Goal: Information Seeking & Learning: Learn about a topic

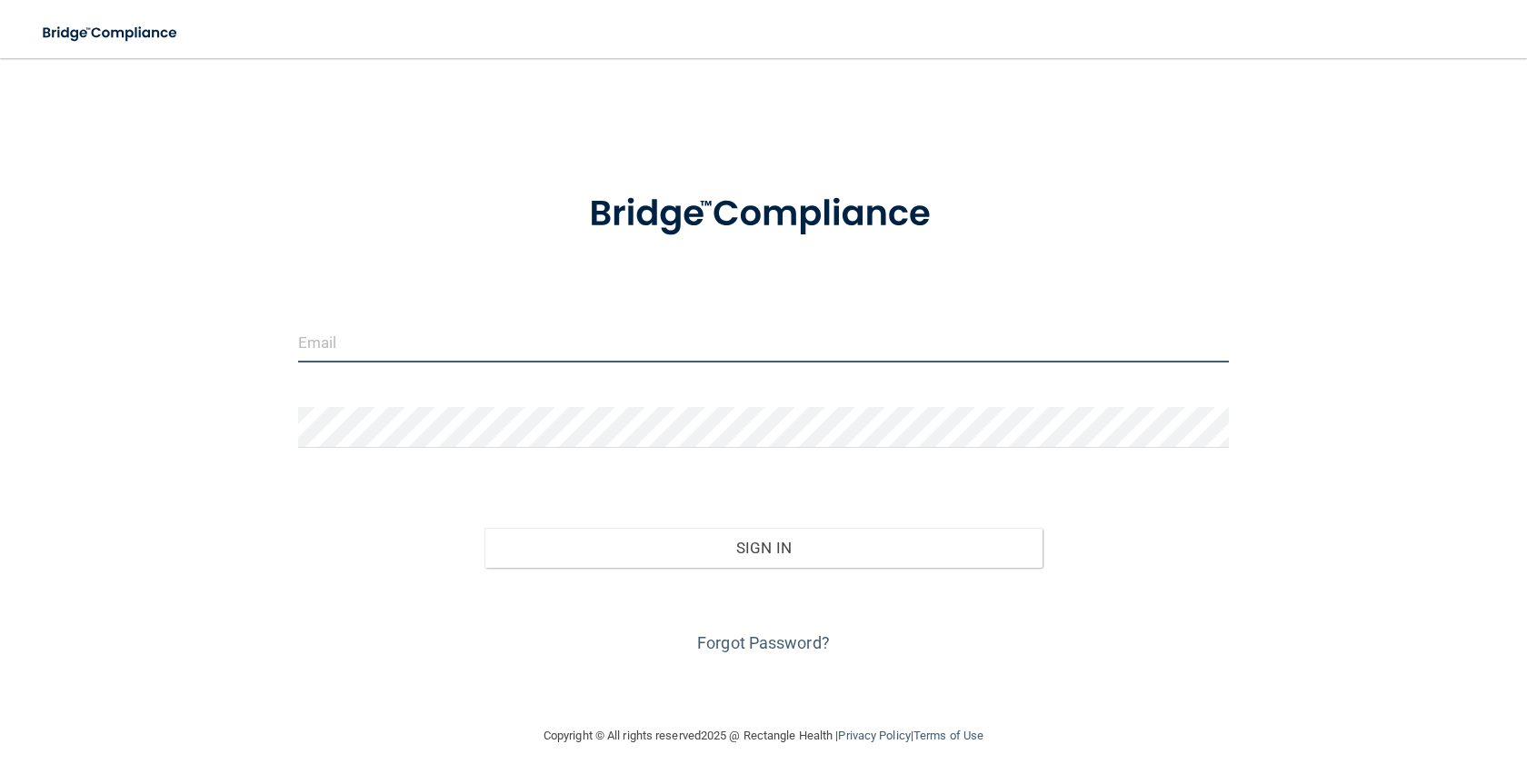
click at [320, 350] on input "email" at bounding box center [764, 342] width 931 height 41
type input "[PERSON_NAME][EMAIL_ADDRESS][DOMAIN_NAME]"
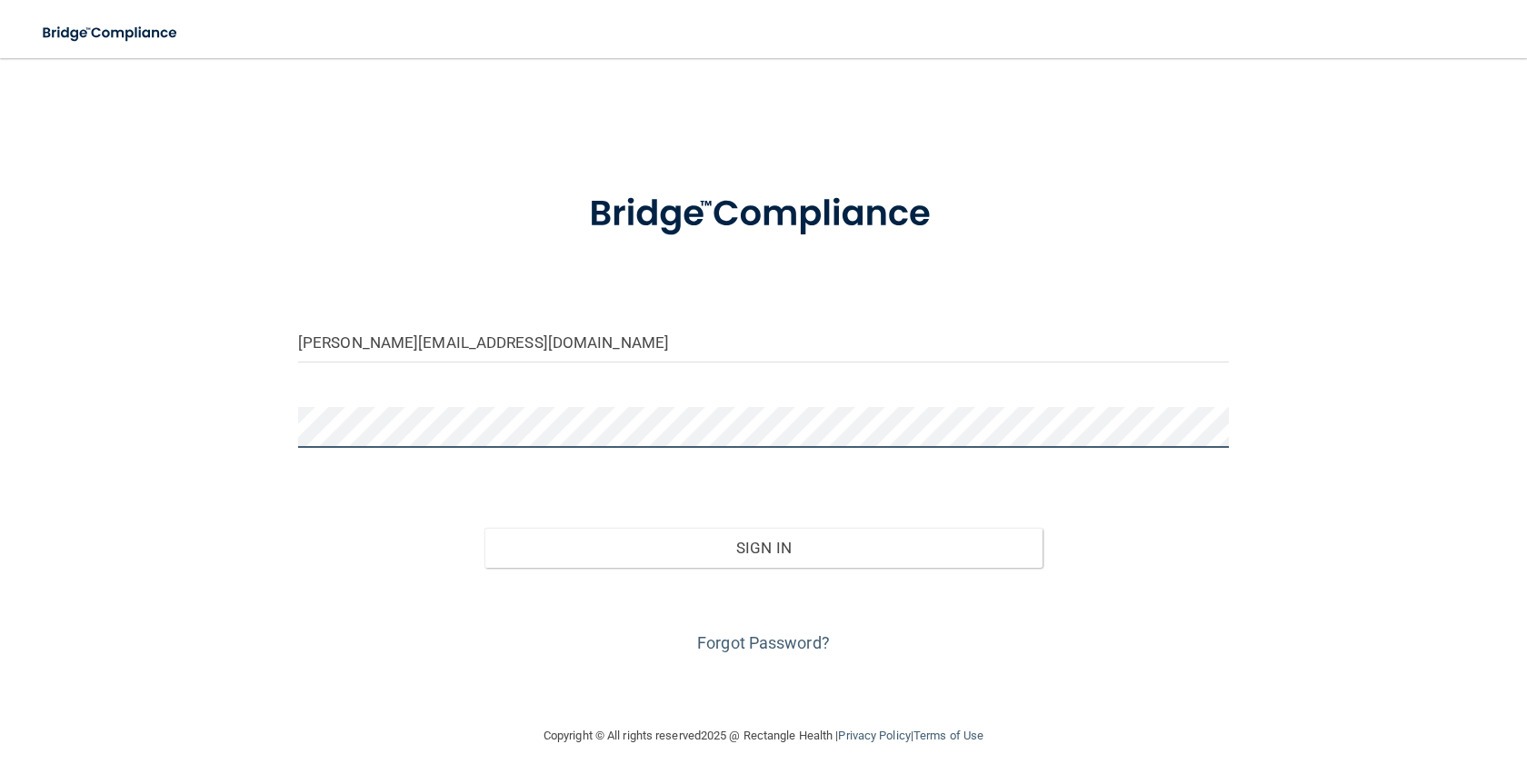
click at [484, 528] on button "Sign In" at bounding box center [763, 548] width 558 height 40
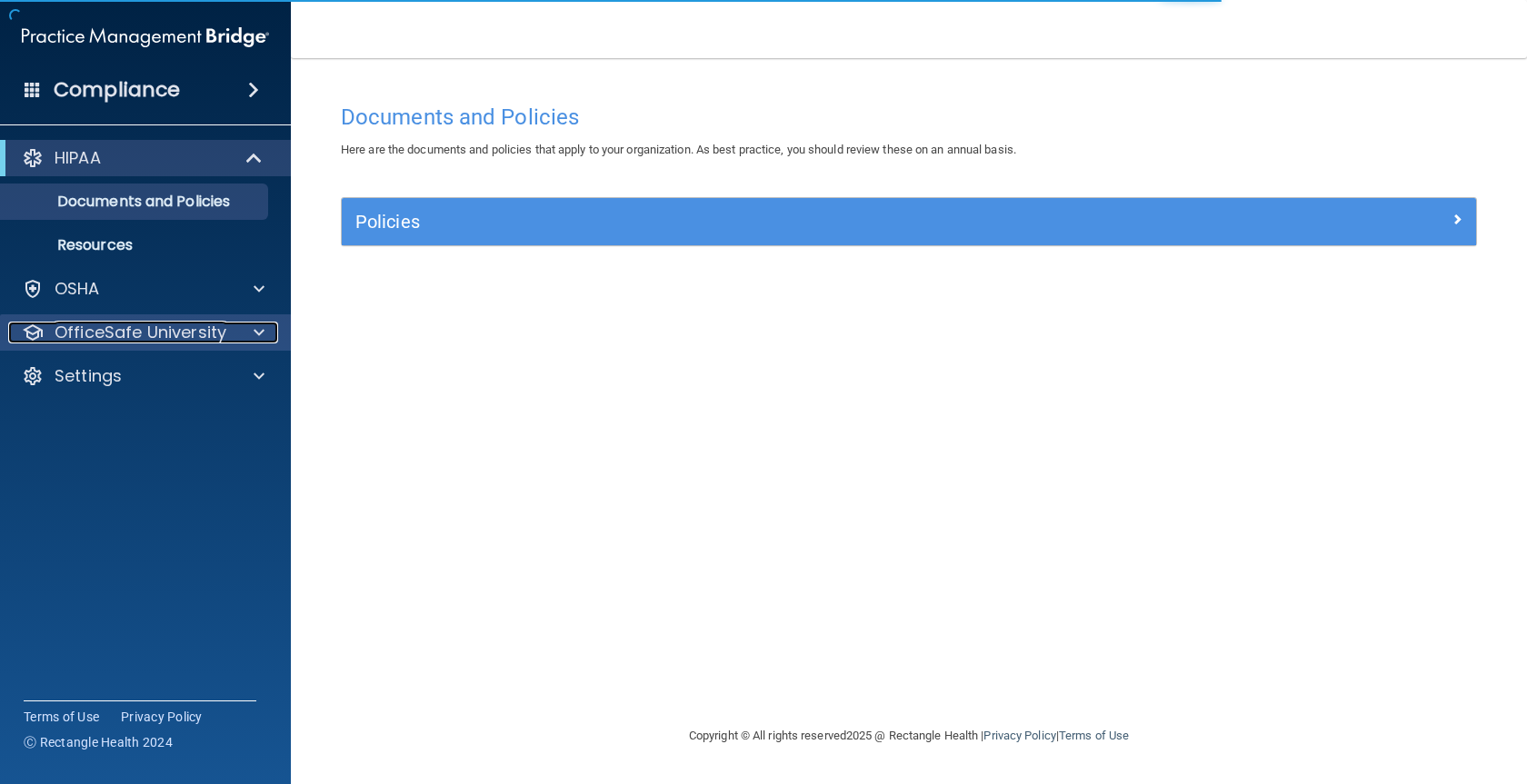
click at [172, 333] on p "OfficeSafe University" at bounding box center [140, 332] width 172 height 22
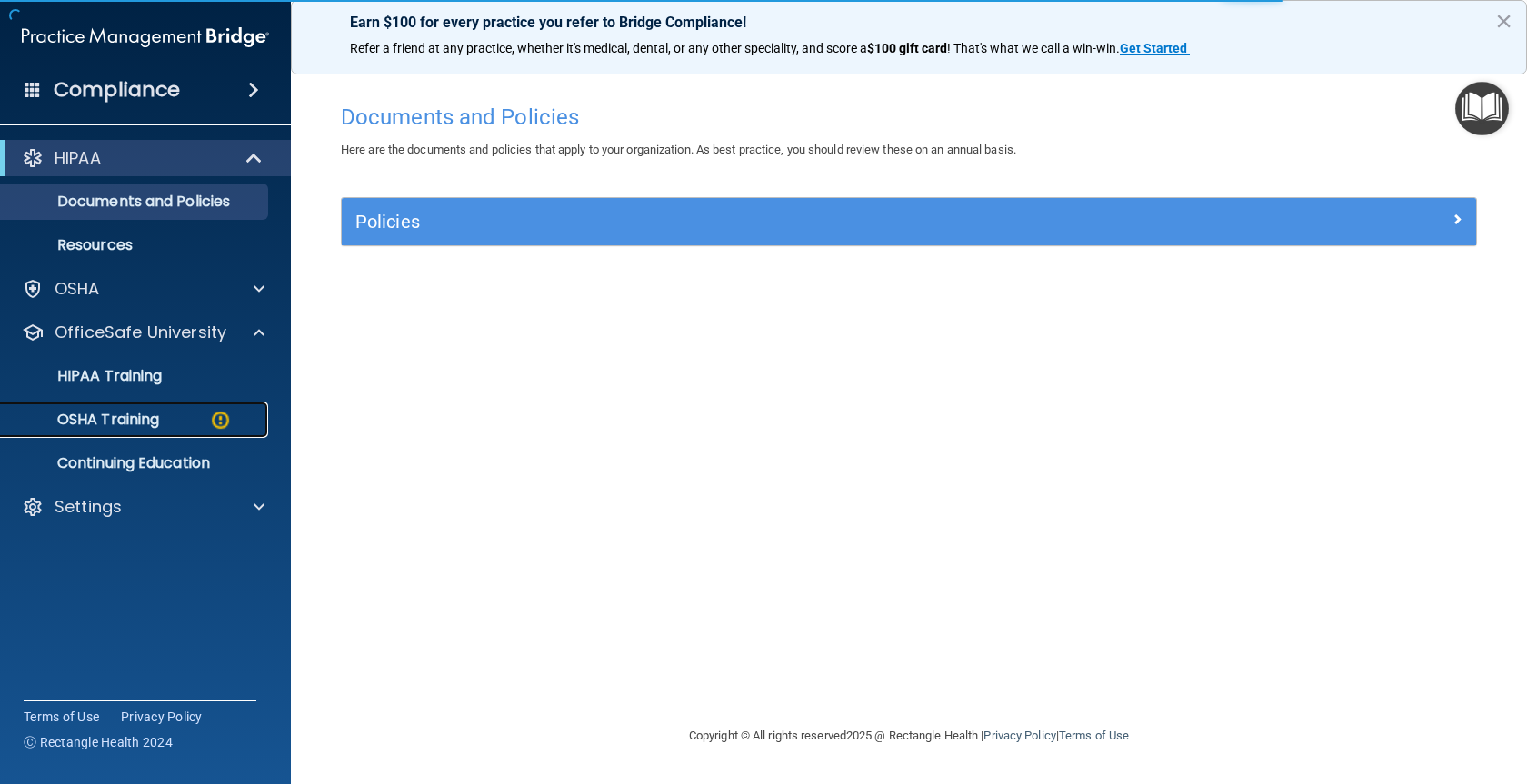
click at [137, 414] on p "OSHA Training" at bounding box center [85, 419] width 147 height 19
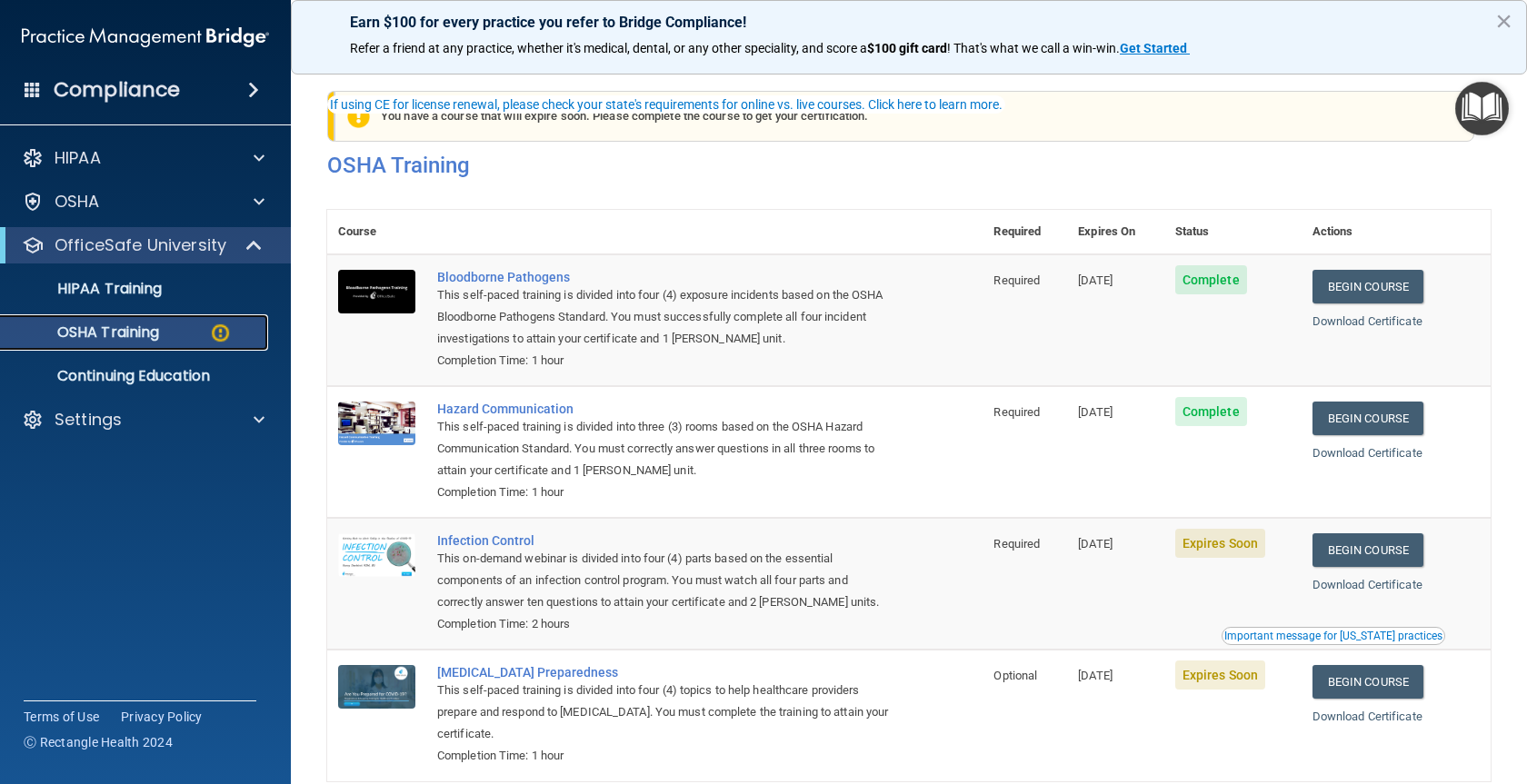
scroll to position [95, 0]
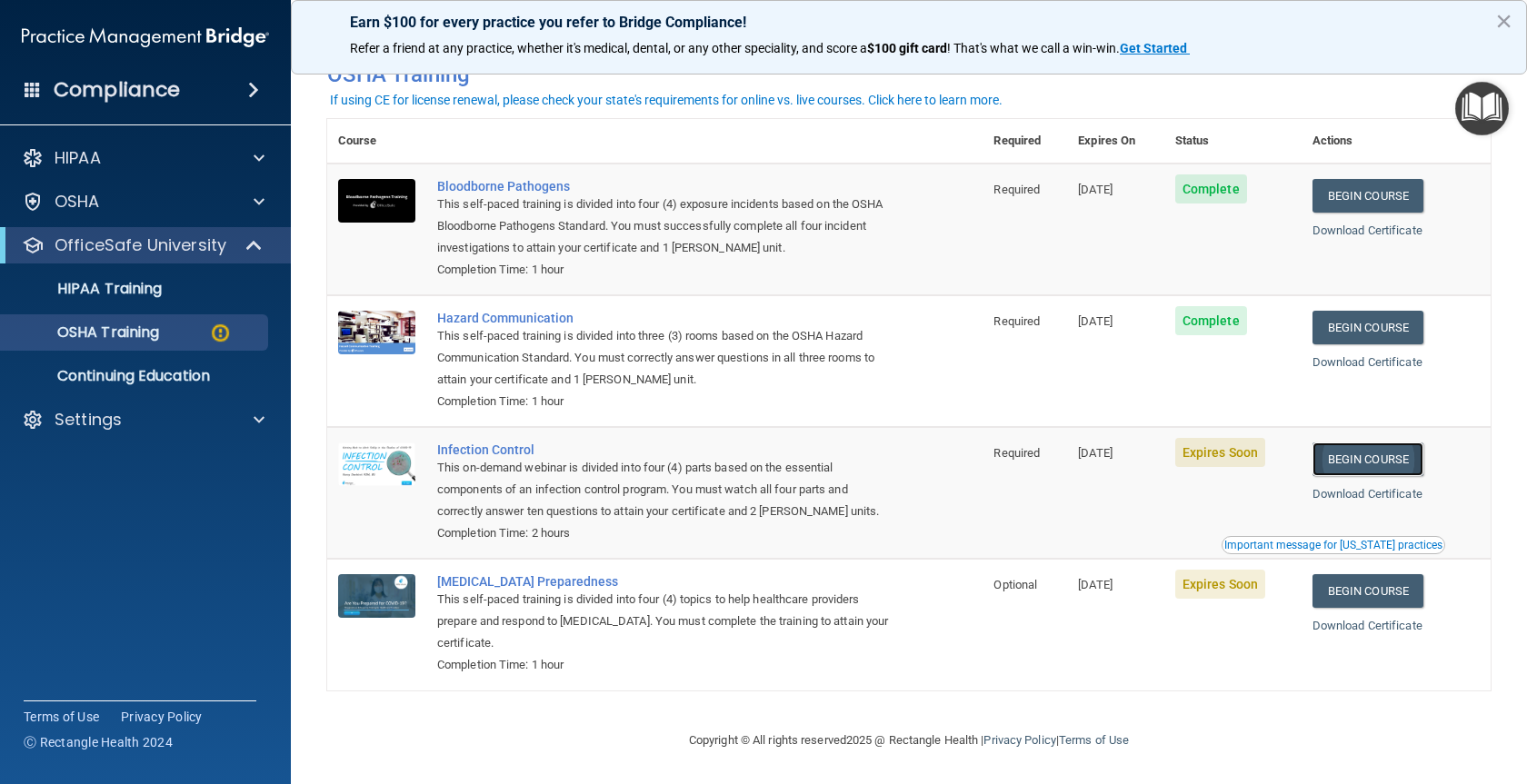
click at [1370, 456] on link "Begin Course" at bounding box center [1367, 460] width 111 height 33
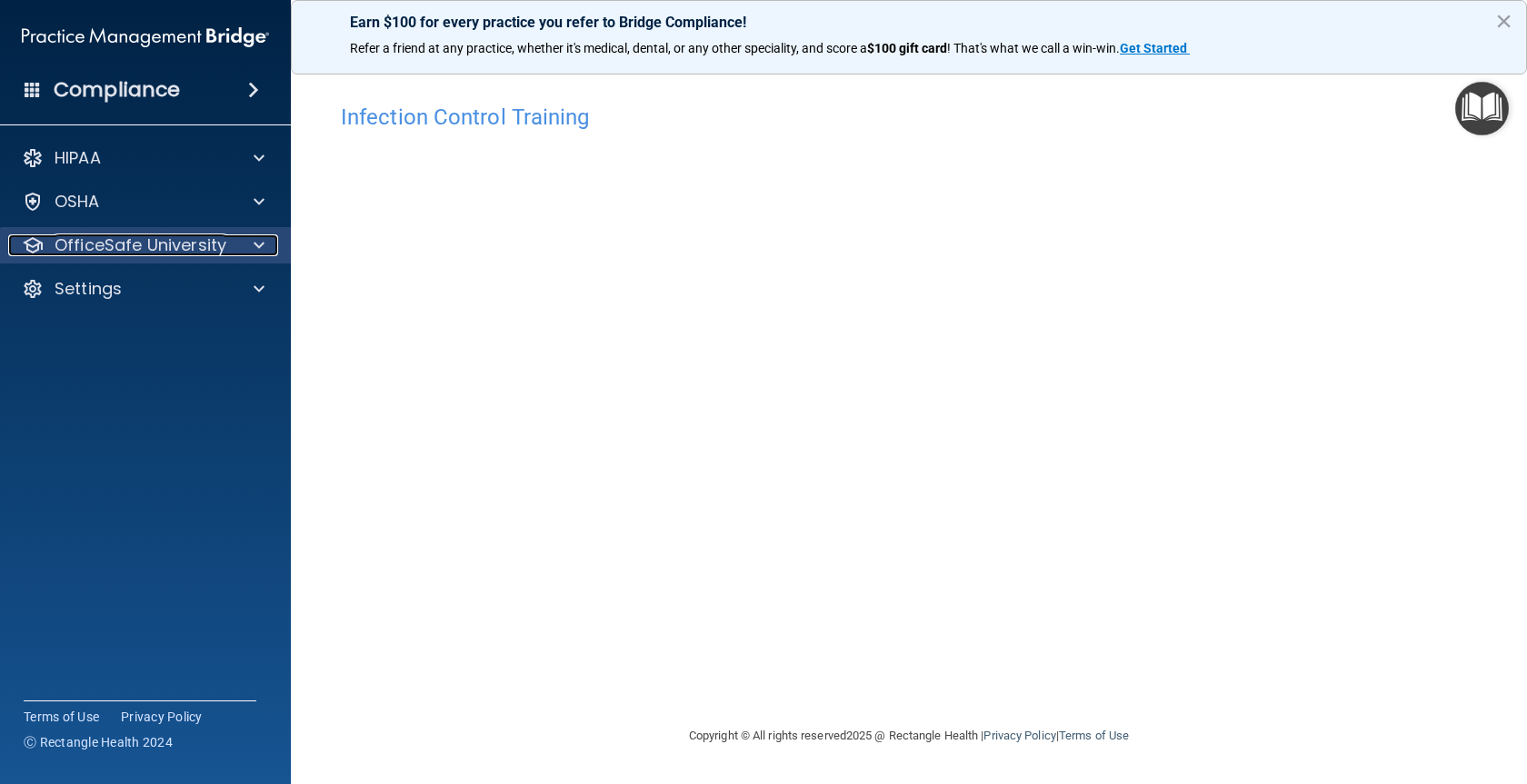
click at [119, 256] on p "OfficeSafe University" at bounding box center [140, 245] width 172 height 22
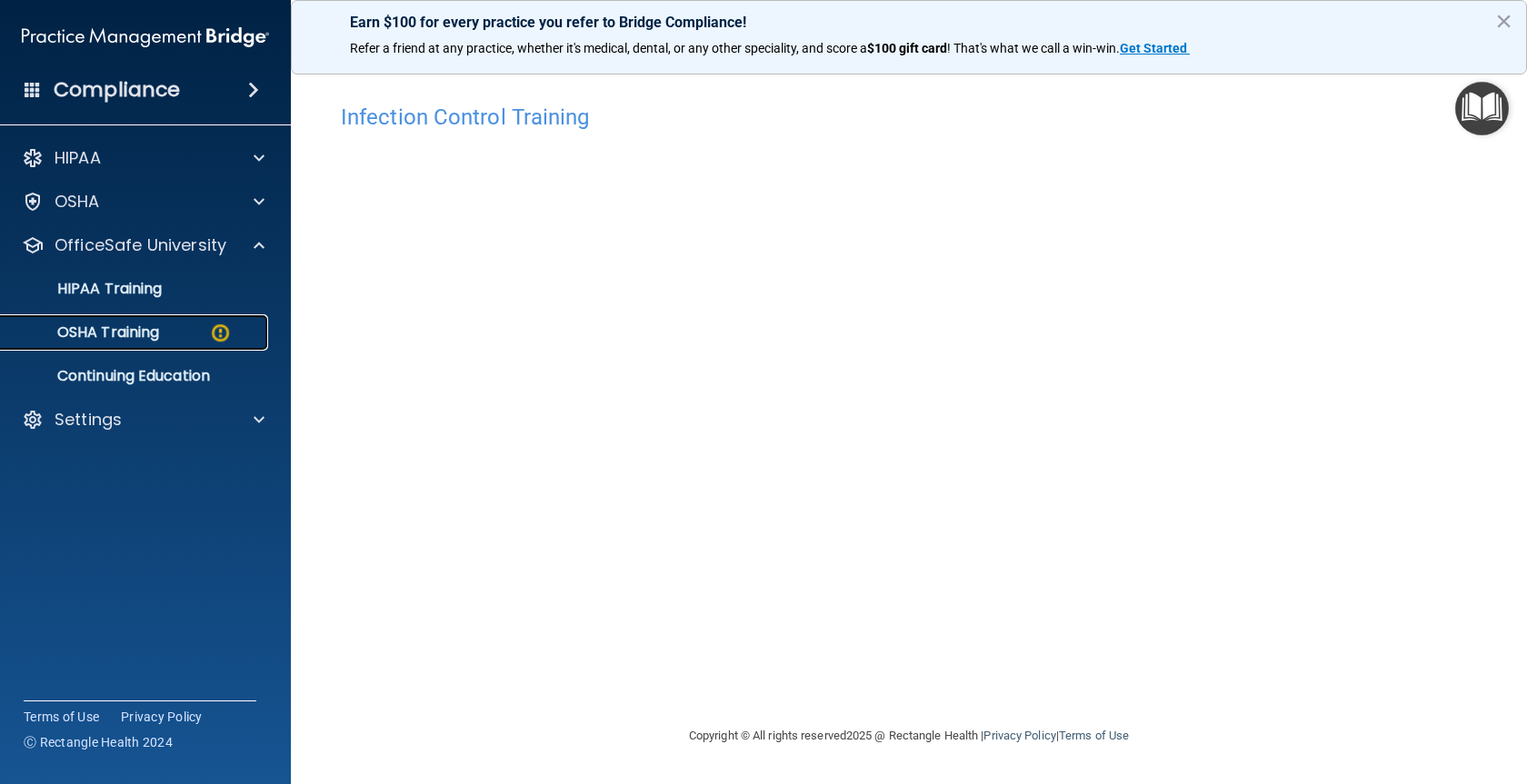
click at [119, 323] on p "OSHA Training" at bounding box center [85, 332] width 147 height 19
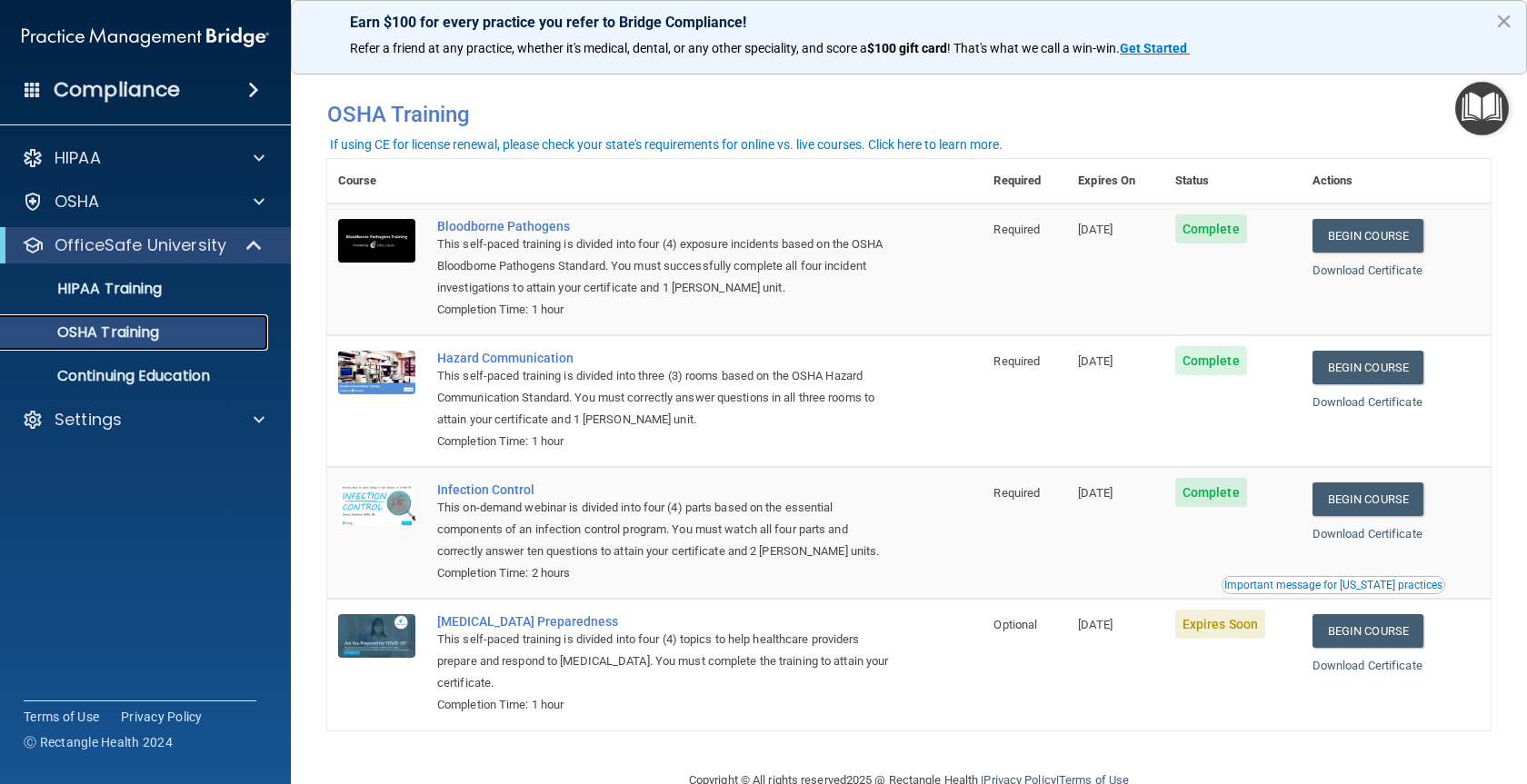
scroll to position [44, 0]
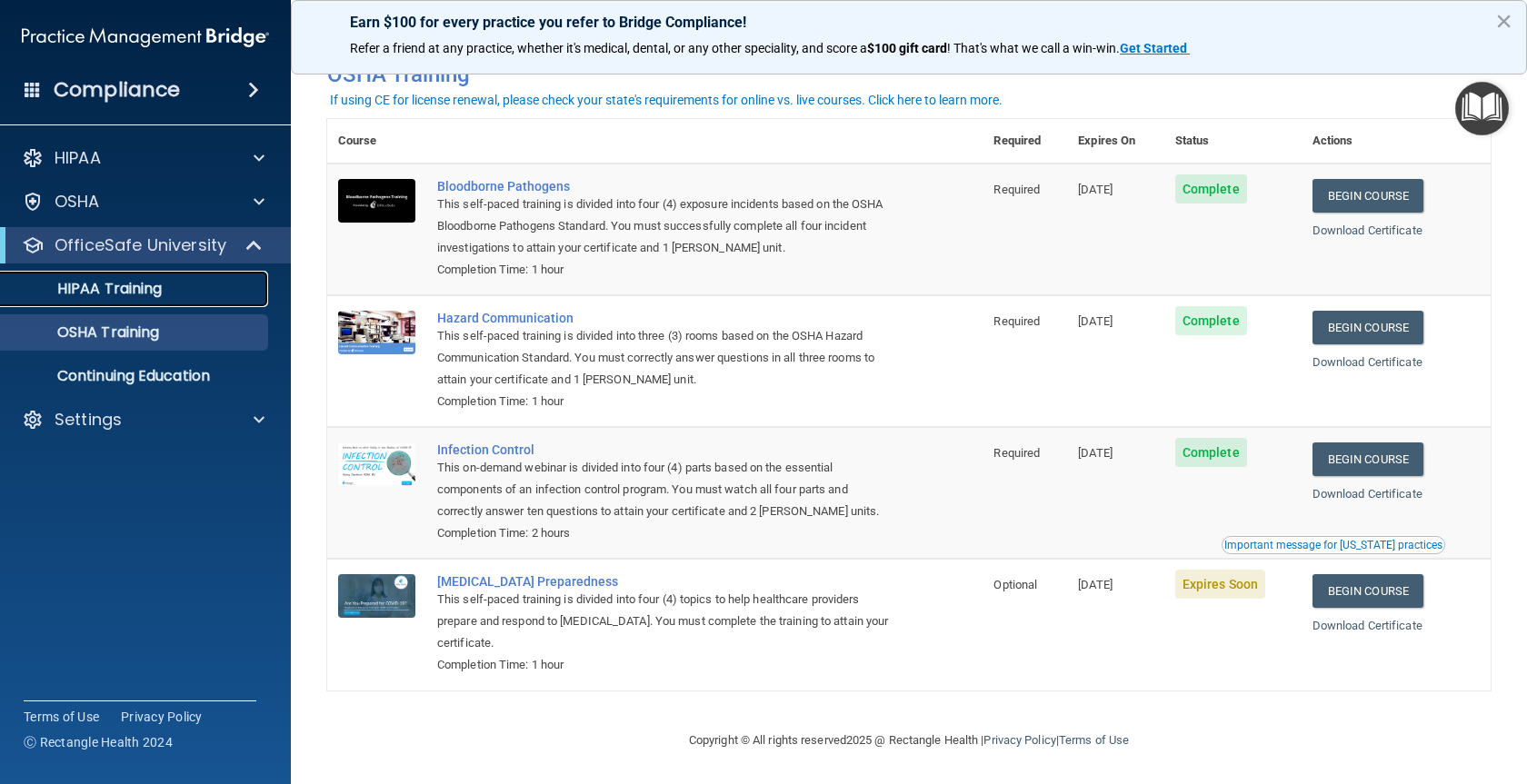
click at [129, 289] on p "HIPAA Training" at bounding box center [86, 289] width 150 height 19
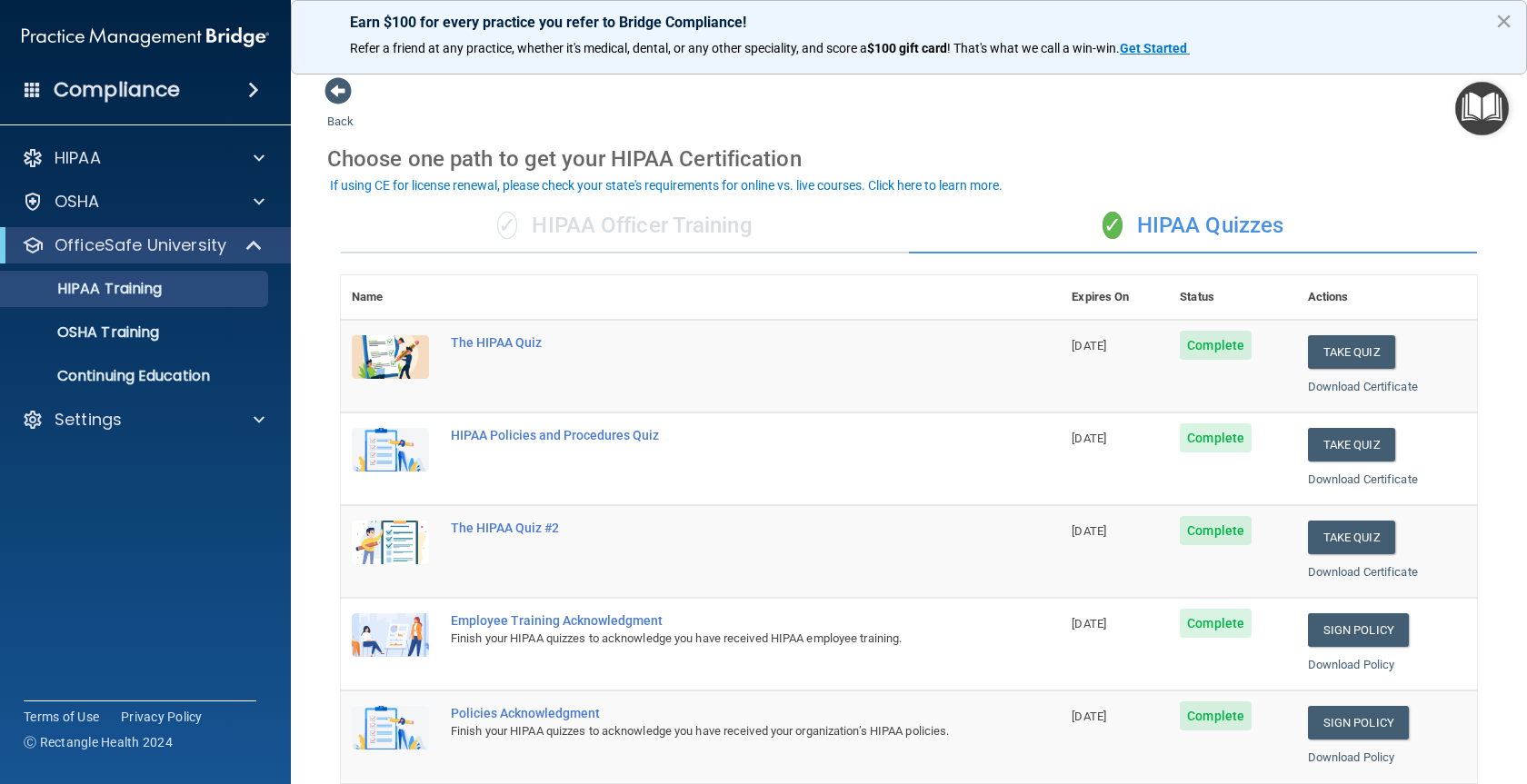
click at [682, 231] on div "✓ HIPAA Officer Training" at bounding box center [625, 226] width 568 height 55
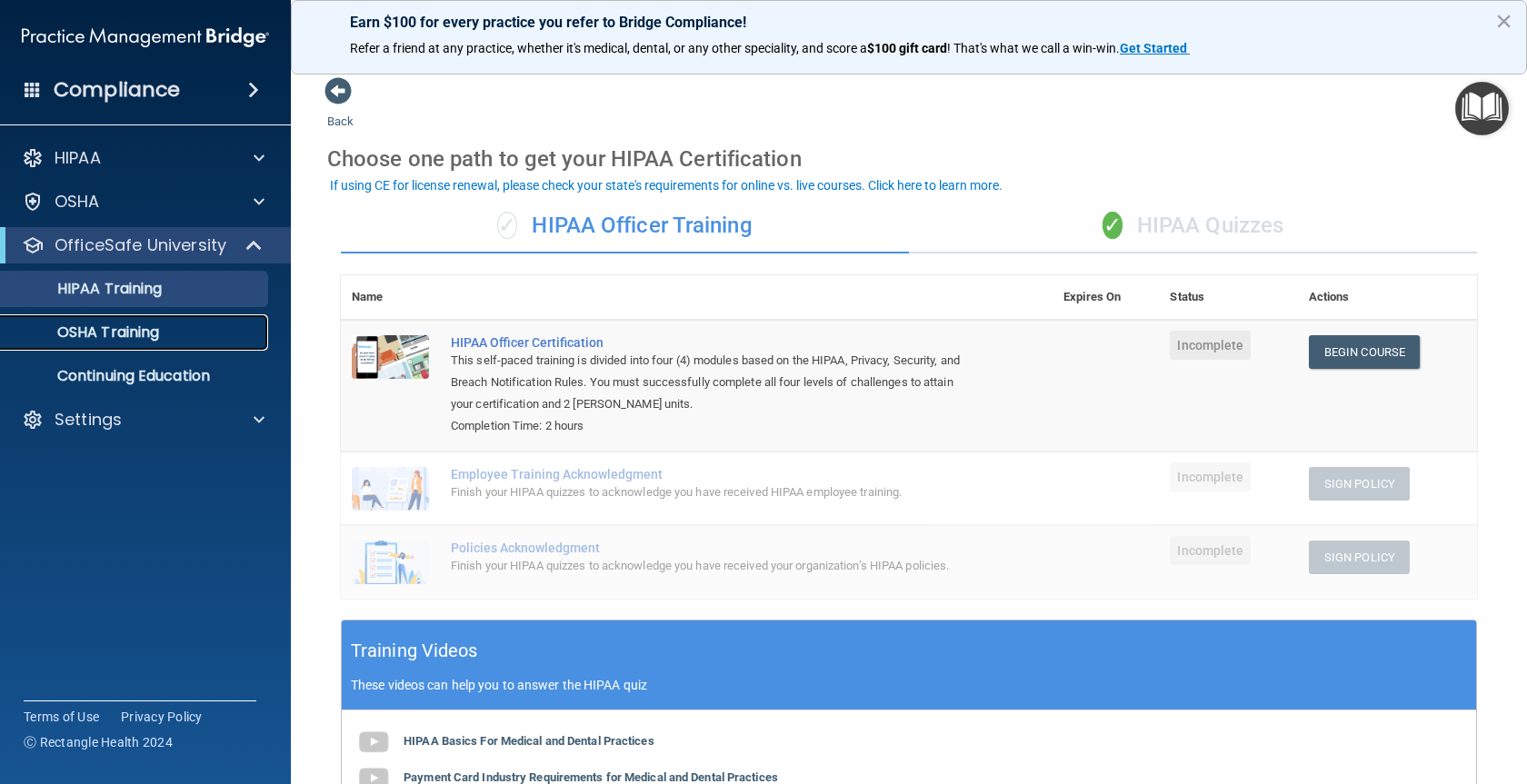
click at [167, 330] on div "OSHA Training" at bounding box center [135, 332] width 248 height 19
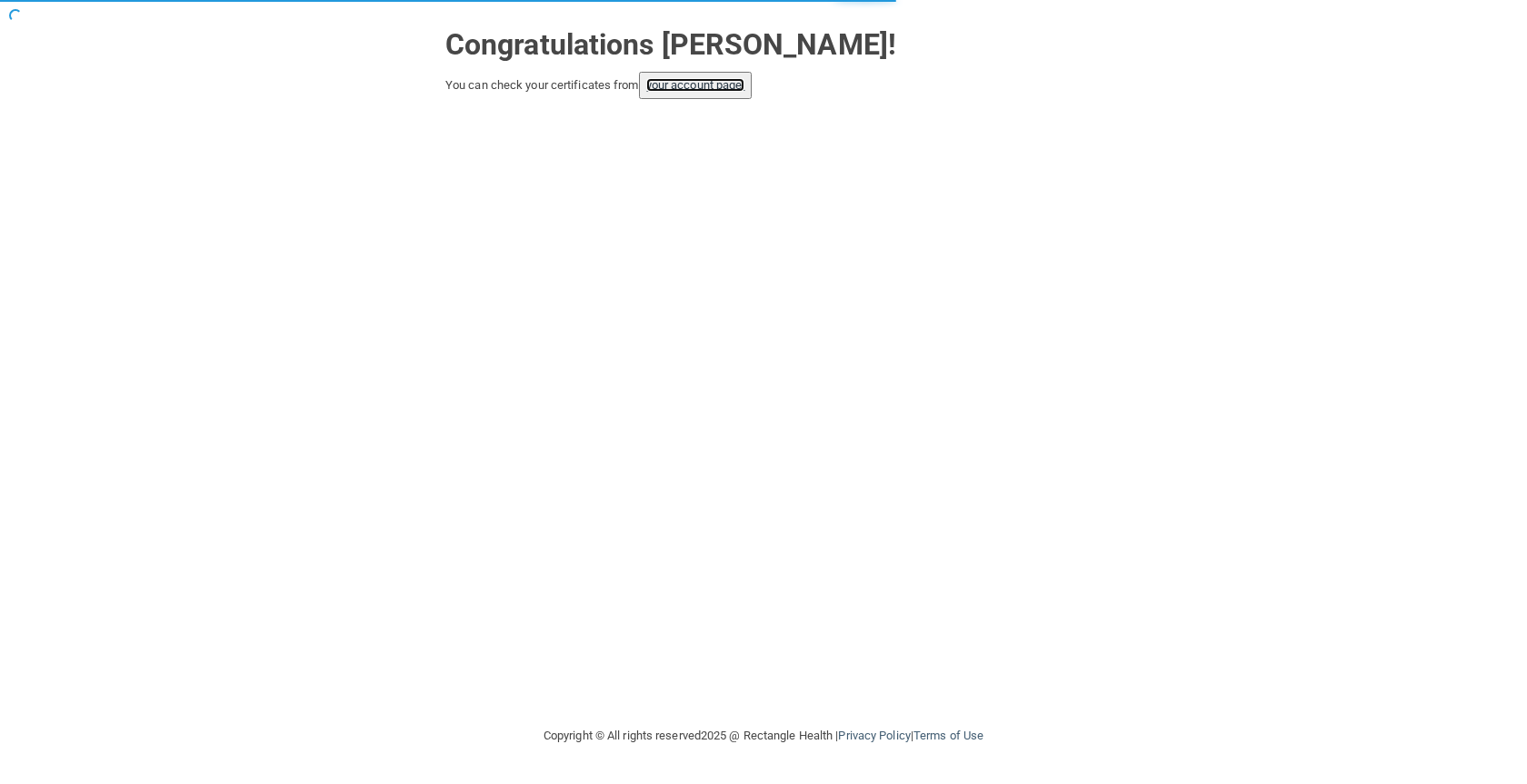
click at [716, 82] on link "your account page!" at bounding box center [695, 85] width 99 height 14
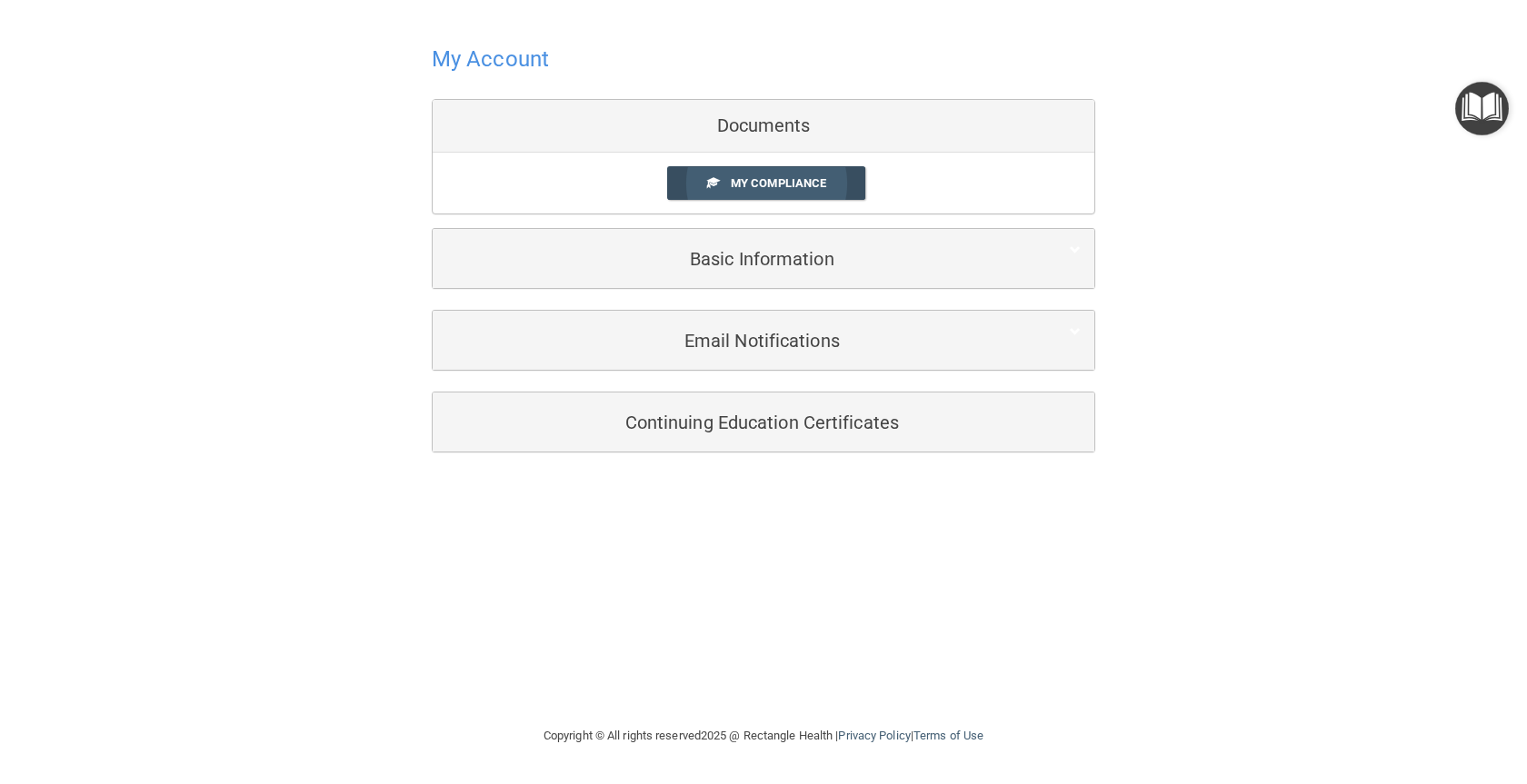
click at [777, 183] on span "My Compliance" at bounding box center [778, 183] width 95 height 14
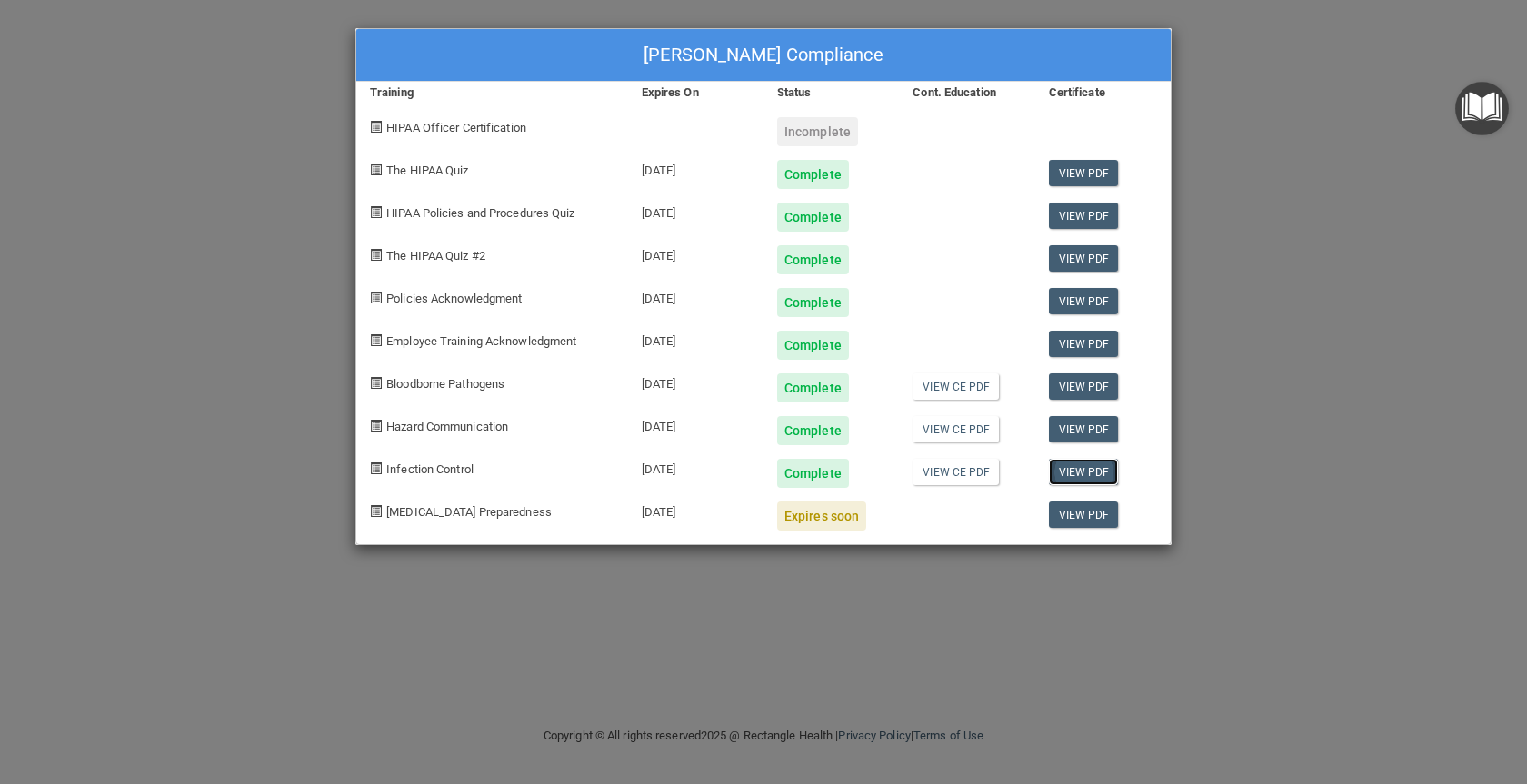
click at [1069, 469] on link "View PDF" at bounding box center [1083, 471] width 70 height 26
click at [966, 465] on link "View CE PDF" at bounding box center [956, 471] width 86 height 26
click at [499, 128] on span "HIPAA Officer Certification" at bounding box center [456, 127] width 140 height 14
